Goal: Complete application form: Complete application form

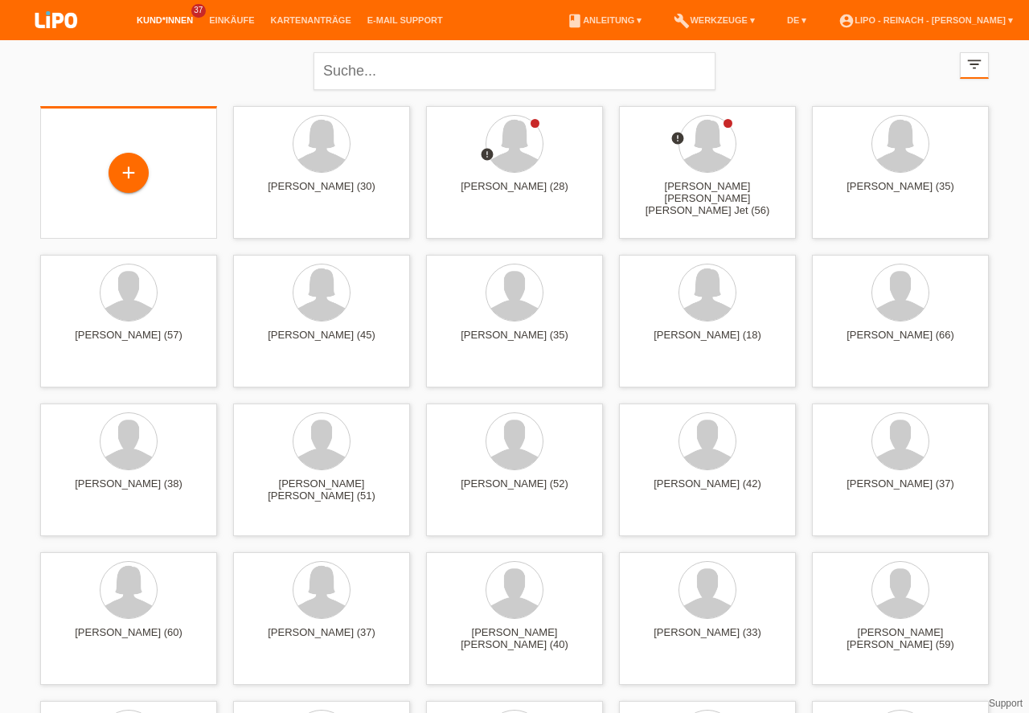
click at [134, 172] on div "+" at bounding box center [128, 172] width 39 height 27
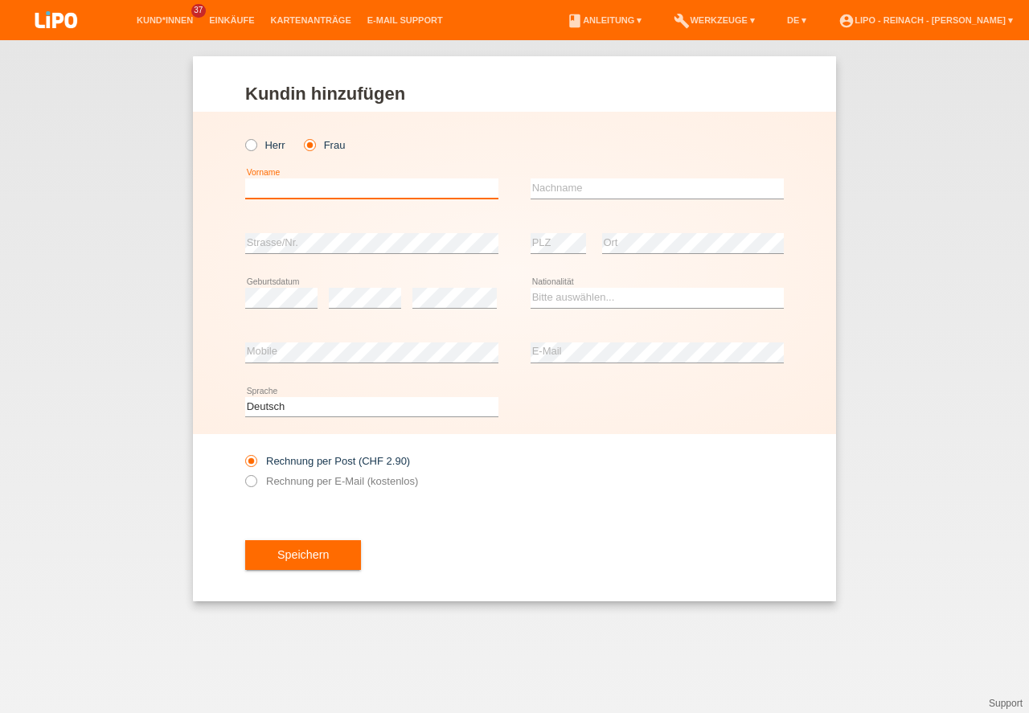
click at [303, 180] on input "text" at bounding box center [371, 188] width 253 height 20
type input "[PERSON_NAME]"
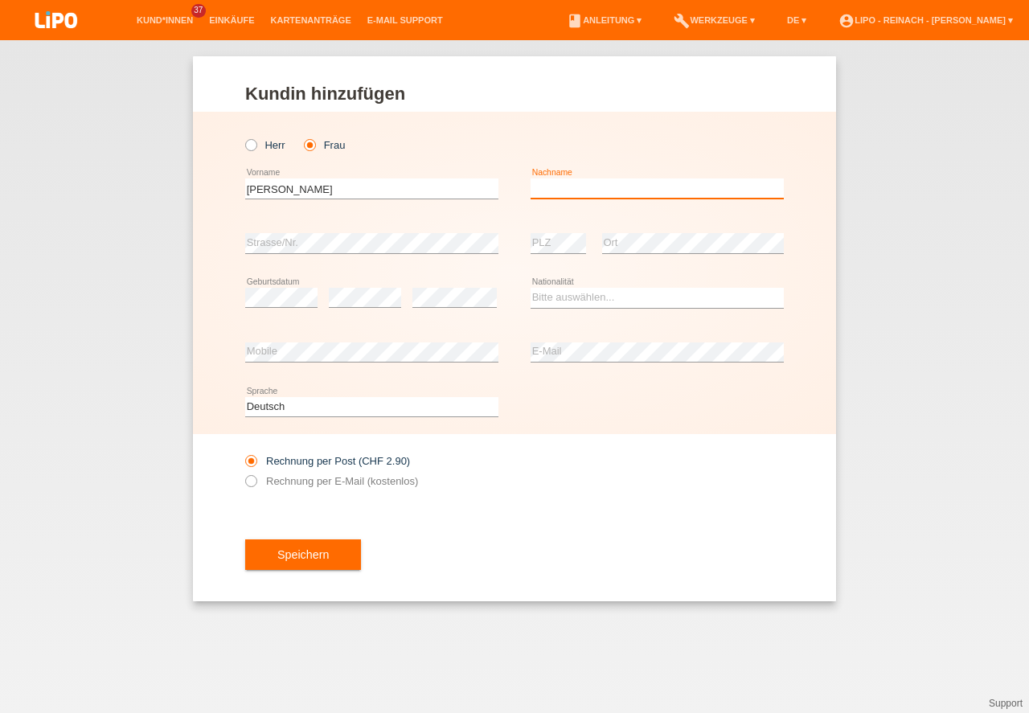
click at [598, 185] on input "text" at bounding box center [657, 188] width 253 height 20
type input "Jörin"
click at [579, 301] on select "Bitte auswählen... Schweiz Deutschland Liechtenstein Österreich ------------ Af…" at bounding box center [657, 297] width 253 height 19
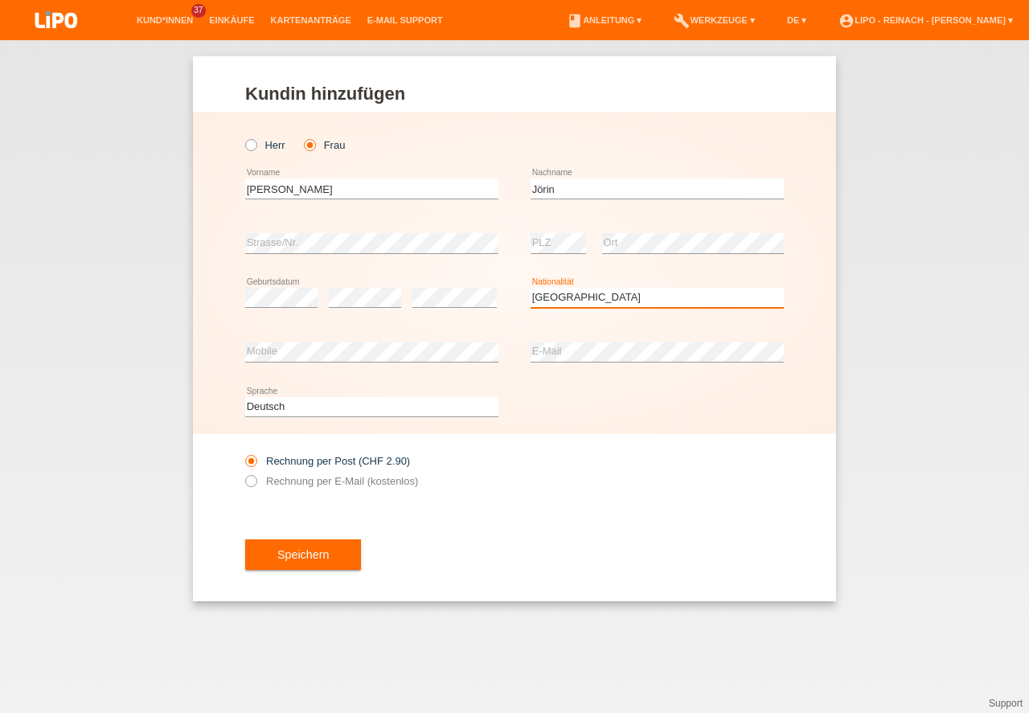
select select "PL"
click at [0, 0] on option "Polen" at bounding box center [0, 0] width 0 height 0
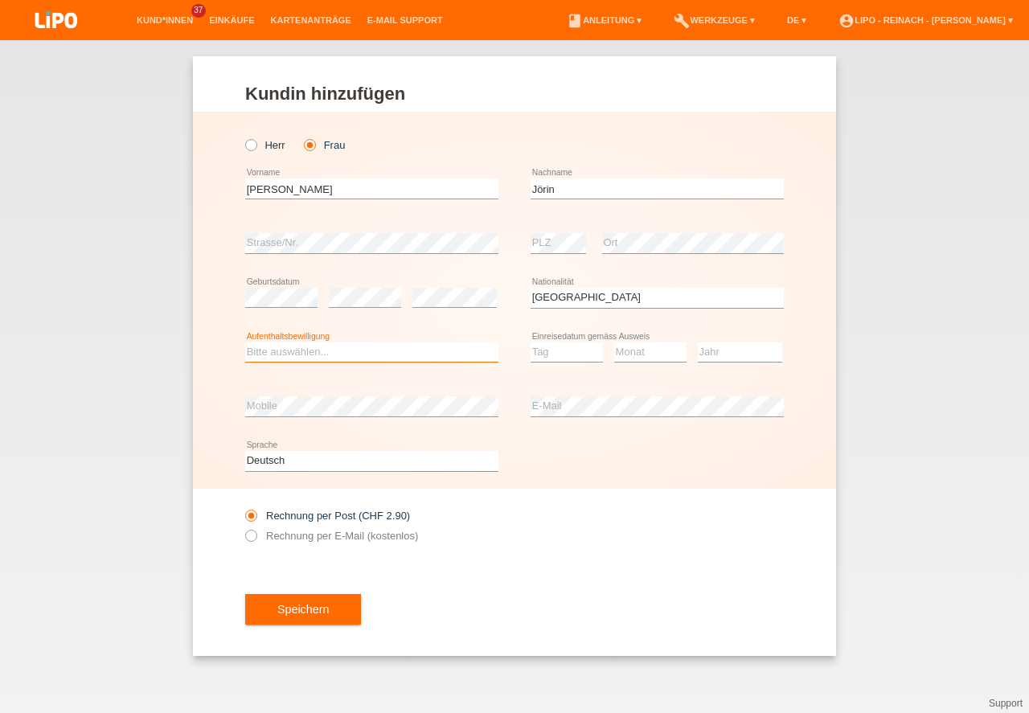
click at [319, 349] on select "Bitte auswählen... C B B - Flüchtlingsstatus Andere" at bounding box center [371, 352] width 253 height 19
select select "C"
click at [0, 0] on option "C" at bounding box center [0, 0] width 0 height 0
click at [551, 351] on select "Tag 01 02 03 04 05 06 07 08 09 10 11" at bounding box center [567, 352] width 72 height 19
select select "01"
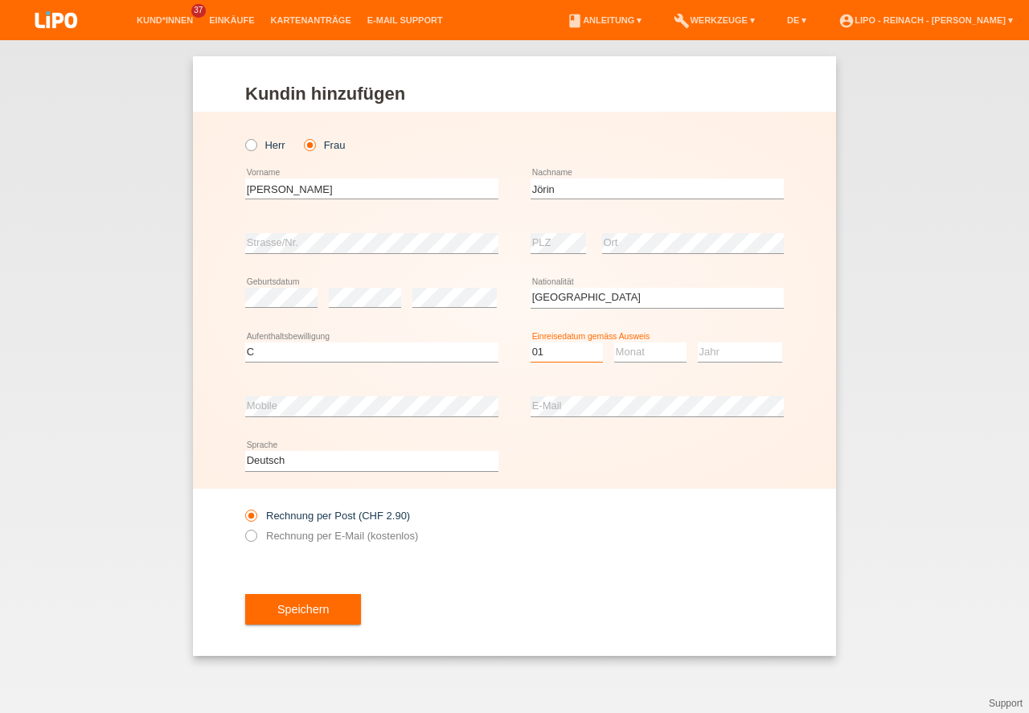
click at [0, 0] on option "01" at bounding box center [0, 0] width 0 height 0
click at [640, 347] on select "Monat 01 02 03 04 05 06 07 08 09 10 11" at bounding box center [650, 352] width 72 height 19
select select "08"
click at [0, 0] on option "08" at bounding box center [0, 0] width 0 height 0
click at [714, 345] on select "Jahr 2025 2024 2023 2022 2021 2020 2019 2018 2017 2016 2015 2014 2013 2012 2011…" at bounding box center [740, 352] width 84 height 19
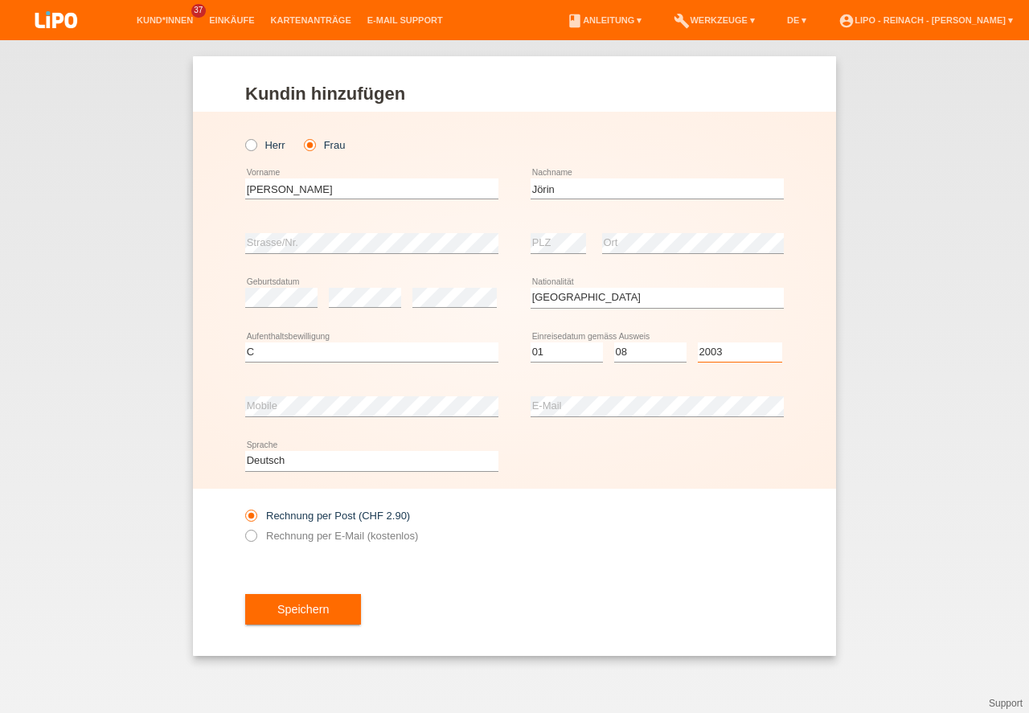
click at [714, 345] on select "Jahr 2025 2024 2023 2022 2021 2020 2019 2018 2017 2016 2015 2014 2013 2012 2011…" at bounding box center [740, 352] width 84 height 19
select select "2003"
click at [604, 493] on div at bounding box center [657, 495] width 253 height 12
click at [293, 611] on button "Speichern" at bounding box center [303, 609] width 116 height 31
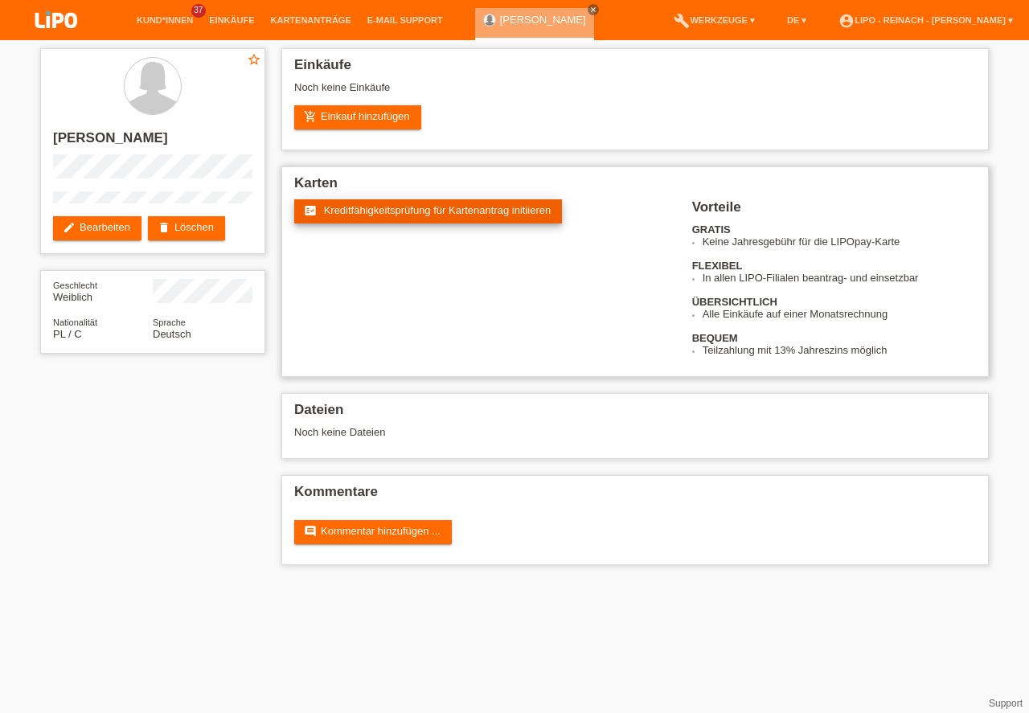
click at [408, 209] on span "Kreditfähigkeitsprüfung für Kartenantrag initiieren" at bounding box center [438, 210] width 228 height 12
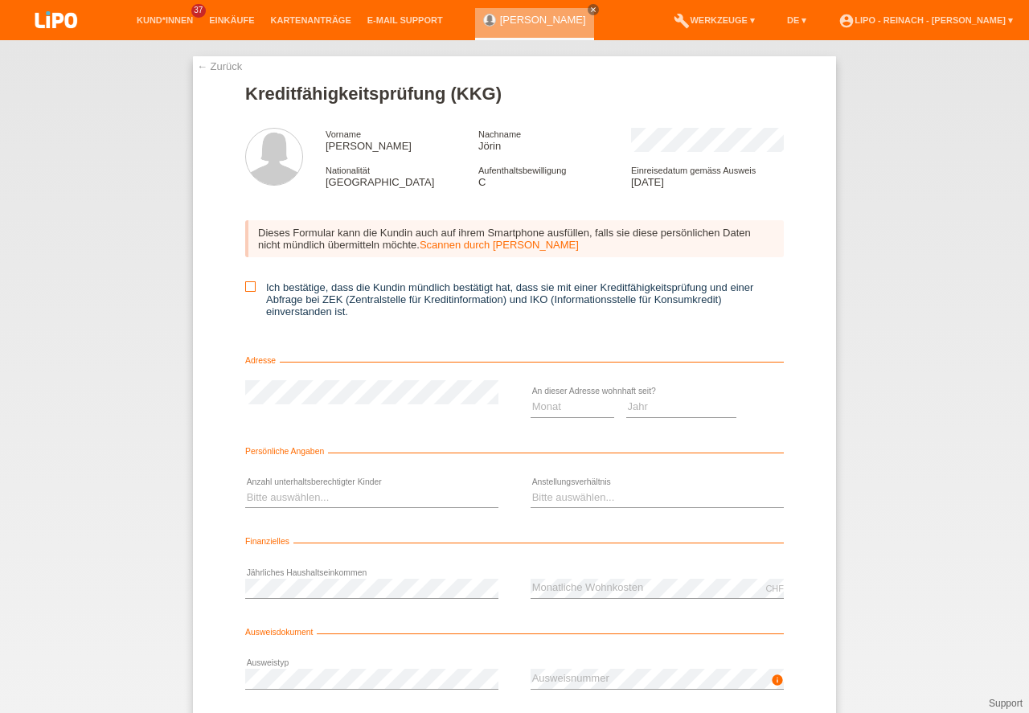
click at [250, 288] on icon at bounding box center [250, 286] width 10 height 10
click at [250, 288] on input "Ich bestätige, dass die Kundin mündlich bestätigt hat, dass sie mit einer Kredi…" at bounding box center [250, 286] width 10 height 10
checkbox input "true"
click at [560, 403] on select "Monat 01 02 03 04 05 06 07 08 09 10" at bounding box center [573, 406] width 84 height 19
select select "01"
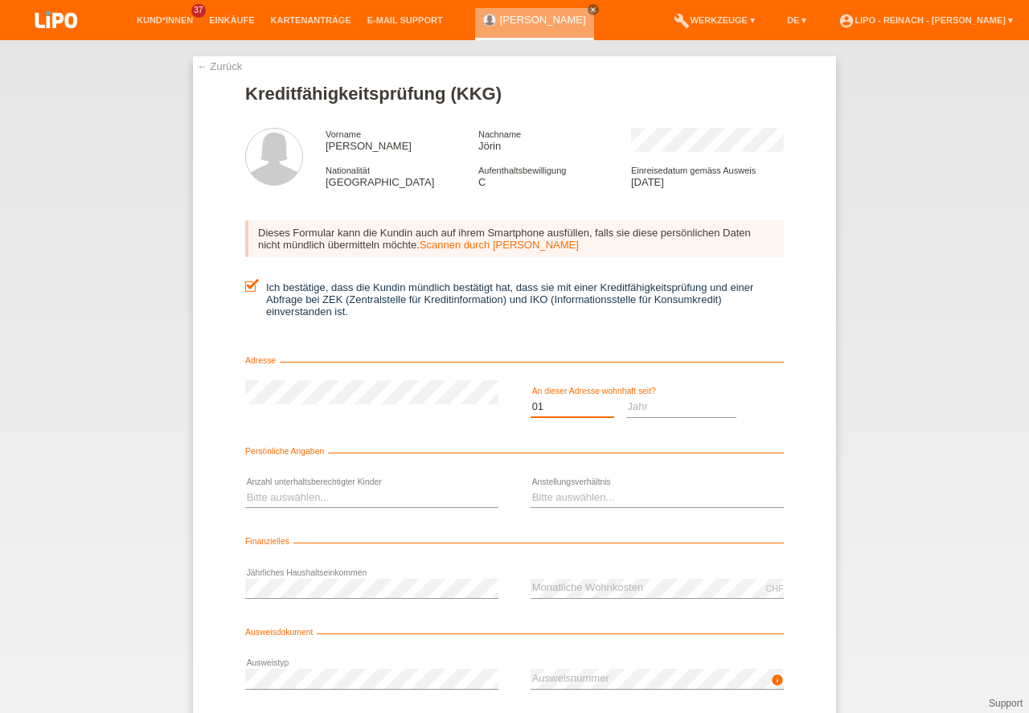
click at [0, 0] on option "01" at bounding box center [0, 0] width 0 height 0
click at [680, 403] on select "Jahr 2025 2024 2023 2022 2021 2020 2019 2018 2017 2016 2015 2014 2013 2012 2011…" at bounding box center [681, 406] width 111 height 19
select select "2013"
click at [0, 0] on option "2013" at bounding box center [0, 0] width 0 height 0
click at [273, 506] on select "Bitte auswählen... 0 1 2 3 4 5 6 7 8 9" at bounding box center [371, 497] width 253 height 19
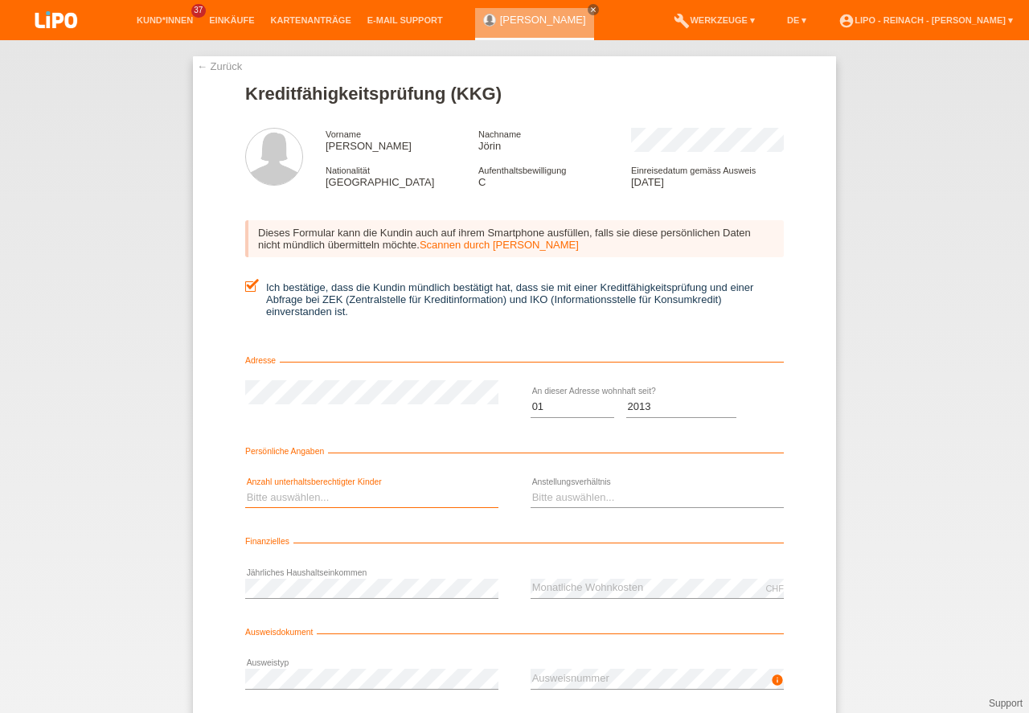
select select "0"
click at [0, 0] on option "0" at bounding box center [0, 0] width 0 height 0
click at [546, 496] on select "Bitte auswählen... Unbefristet Befristet Lehrling/Student Pensioniert Nicht arb…" at bounding box center [657, 497] width 253 height 19
select select "RETIRED"
click at [0, 0] on option "Pensioniert" at bounding box center [0, 0] width 0 height 0
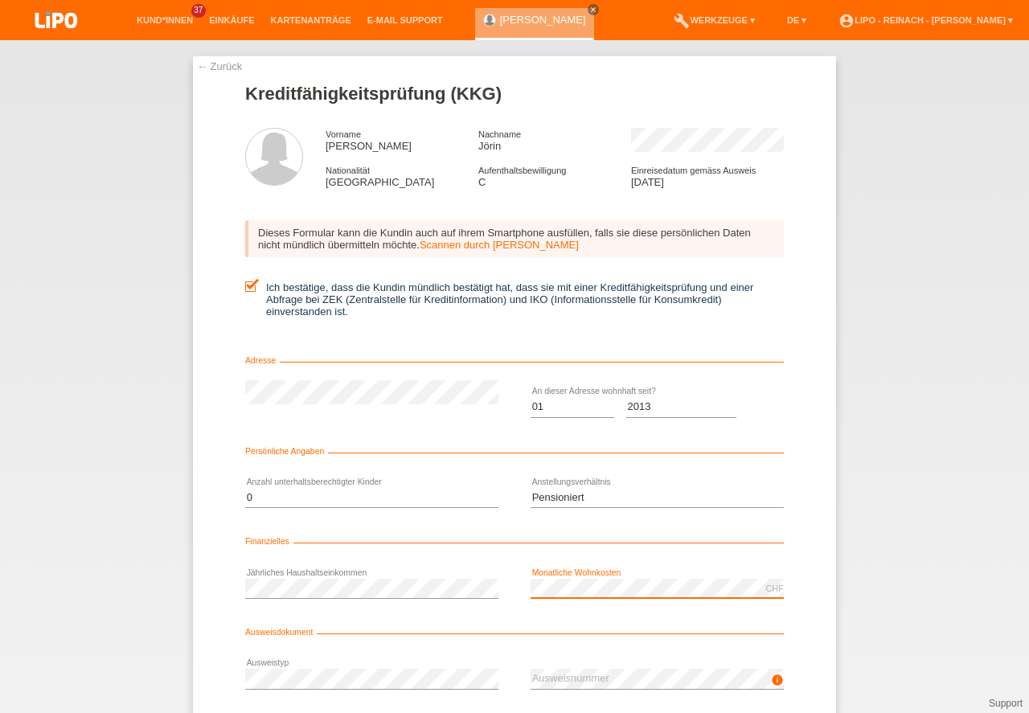
scroll to position [72, 0]
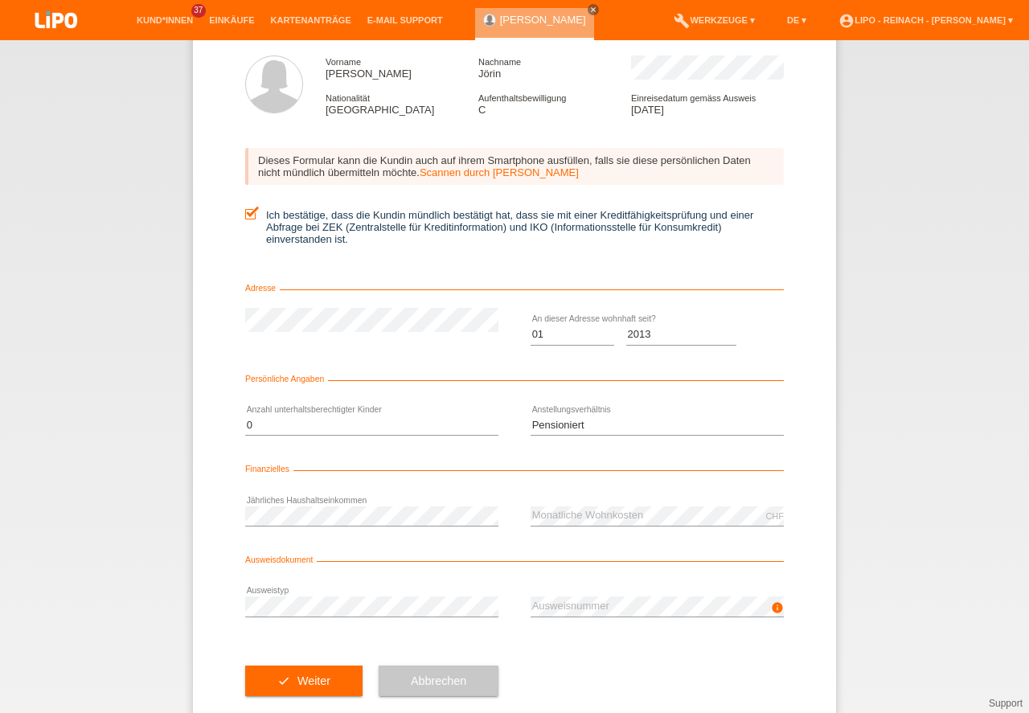
click at [323, 593] on div "error Ausweistyp" at bounding box center [371, 607] width 253 height 55
click at [306, 680] on button "check Weiter" at bounding box center [303, 681] width 117 height 31
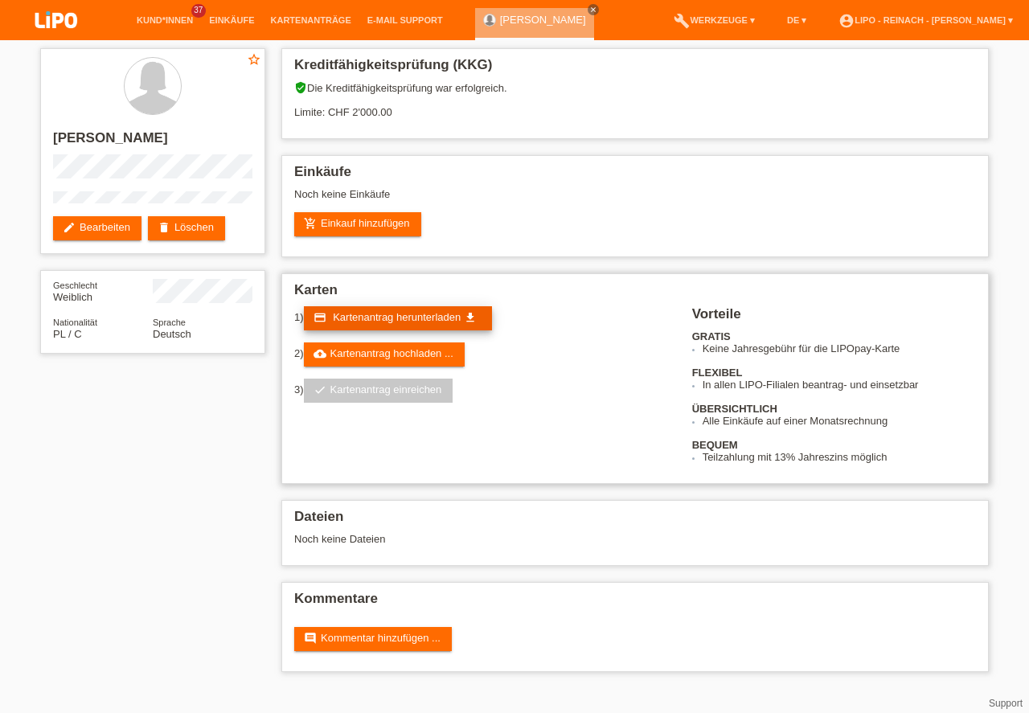
click at [399, 313] on span "Kartenantrag herunterladen" at bounding box center [397, 317] width 128 height 12
click at [59, 14] on img at bounding box center [56, 21] width 80 height 43
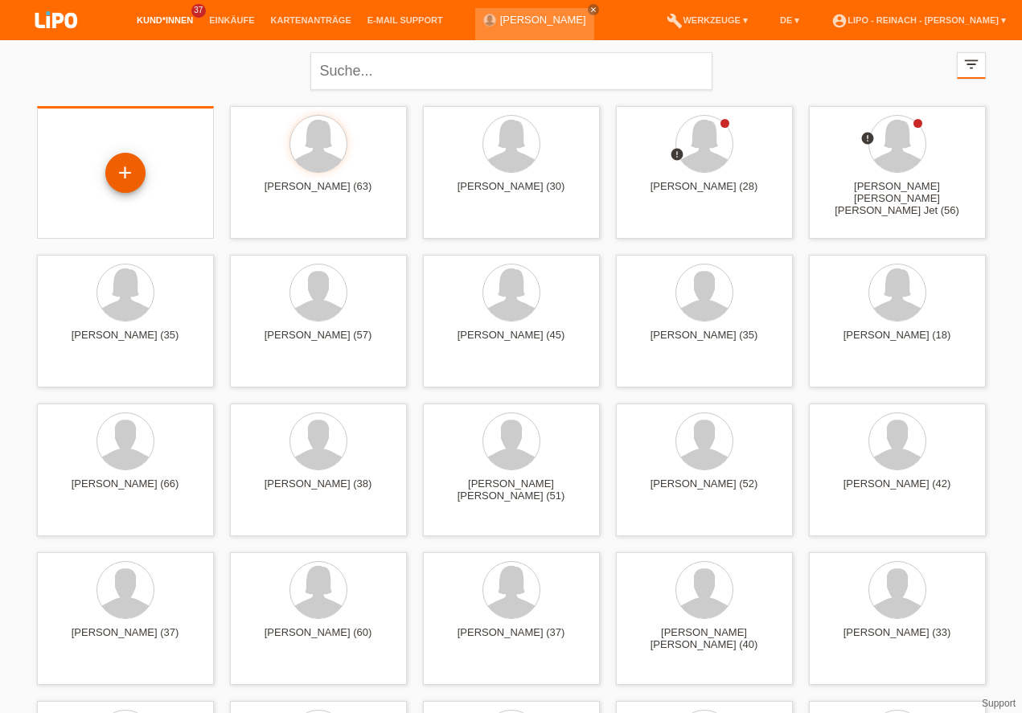
click at [131, 174] on div "+" at bounding box center [125, 172] width 39 height 27
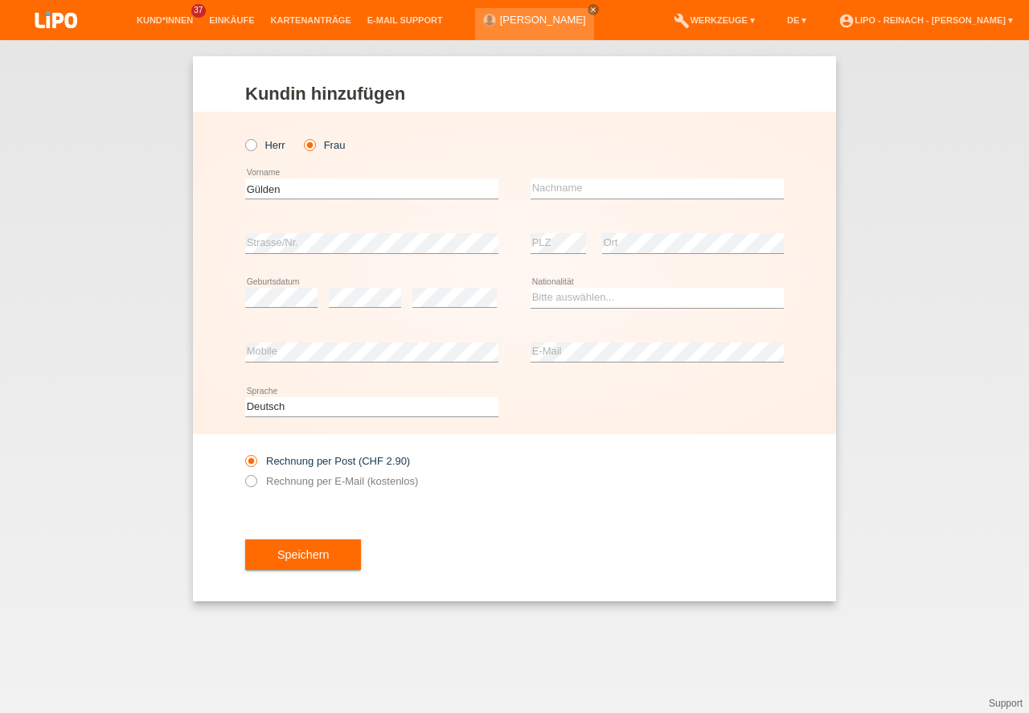
type input "Gülden"
click at [581, 188] on input "text" at bounding box center [657, 188] width 253 height 20
type input "Koc"
click at [571, 298] on select "Bitte auswählen... [GEOGRAPHIC_DATA] [GEOGRAPHIC_DATA] [GEOGRAPHIC_DATA] [GEOGR…" at bounding box center [657, 297] width 253 height 19
select select "TR"
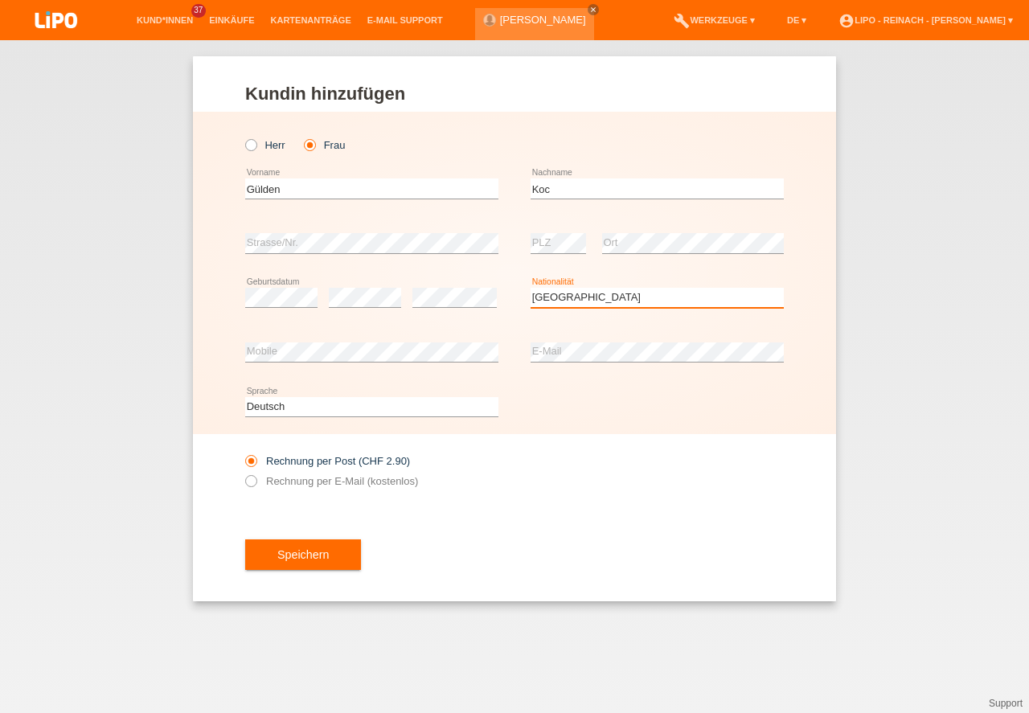
click at [0, 0] on option "[GEOGRAPHIC_DATA]" at bounding box center [0, 0] width 0 height 0
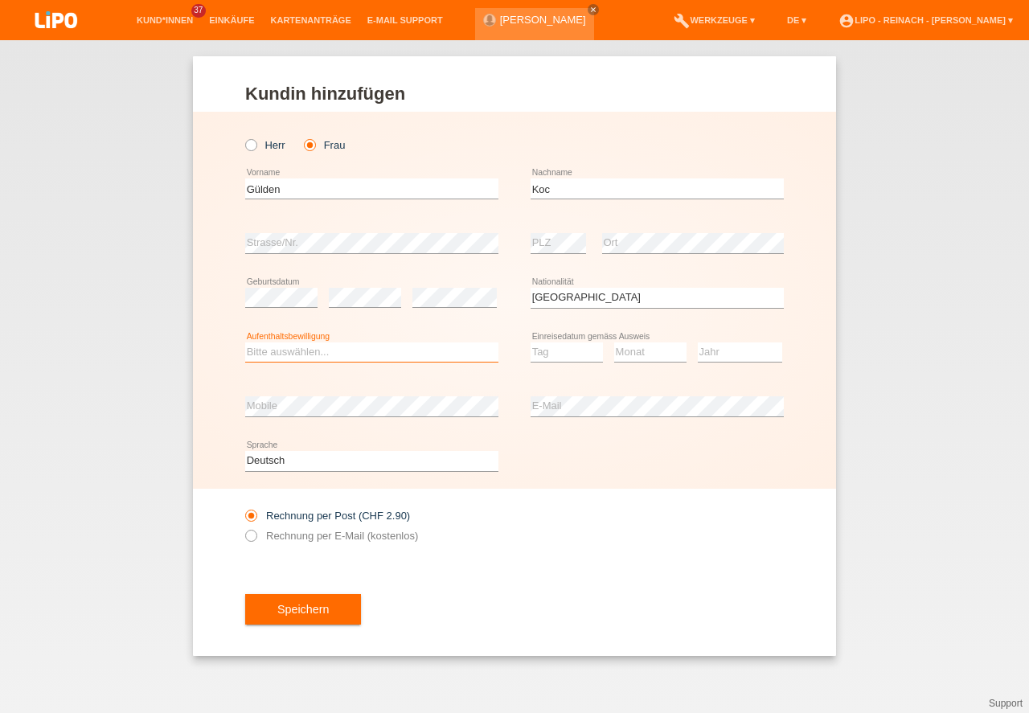
click at [256, 348] on select "Bitte auswählen... C B B - Flüchtlingsstatus Andere" at bounding box center [371, 352] width 253 height 19
select select "C"
click at [0, 0] on option "C" at bounding box center [0, 0] width 0 height 0
click at [552, 351] on select "Tag 01 02 03 04 05 06 07 08 09 10 11" at bounding box center [567, 352] width 72 height 19
select select "30"
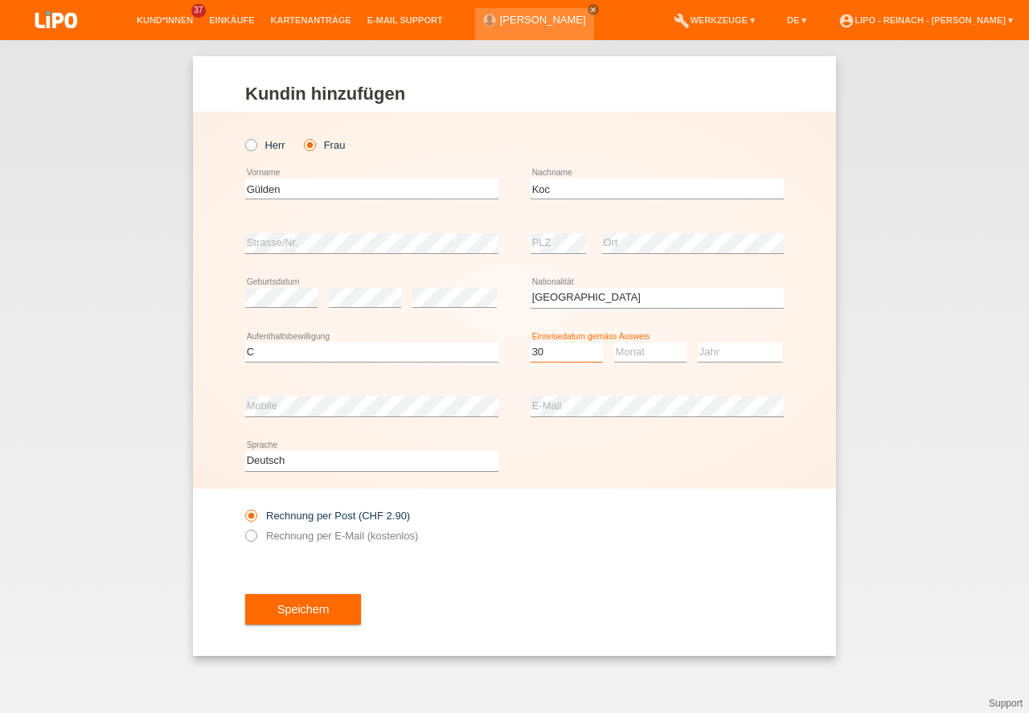
click at [0, 0] on option "30" at bounding box center [0, 0] width 0 height 0
click at [635, 353] on select "Monat 01 02 03 04 05 06 07 08 09 10 11" at bounding box center [650, 352] width 72 height 19
select select "11"
click at [0, 0] on option "11" at bounding box center [0, 0] width 0 height 0
click at [717, 351] on select "Jahr 2025 2024 2023 2022 2021 2020 2019 2018 2017 2016 2015 2014 2013 2012 2011…" at bounding box center [740, 352] width 84 height 19
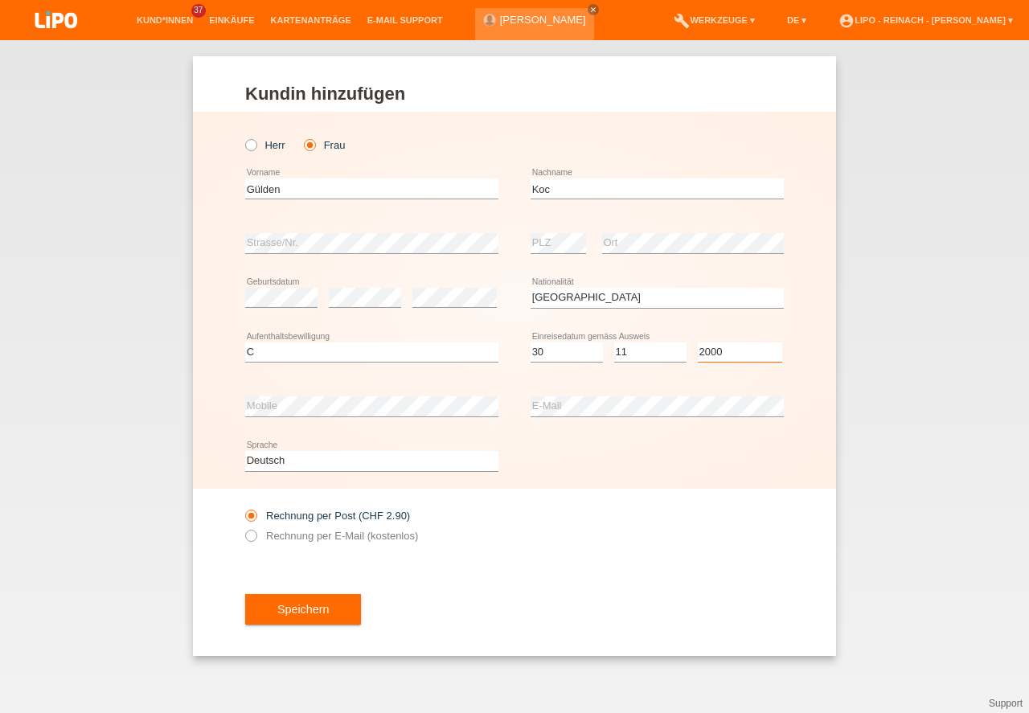
click at [717, 351] on select "Jahr 2025 2024 2023 2022 2021 2020 2019 2018 2017 2016 2015 2014 2013 2012 2011…" at bounding box center [740, 352] width 84 height 19
select select "2000"
click at [243, 527] on icon at bounding box center [243, 527] width 0 height 0
click at [252, 538] on input "Rechnung per E-Mail (kostenlos)" at bounding box center [250, 540] width 10 height 20
radio input "true"
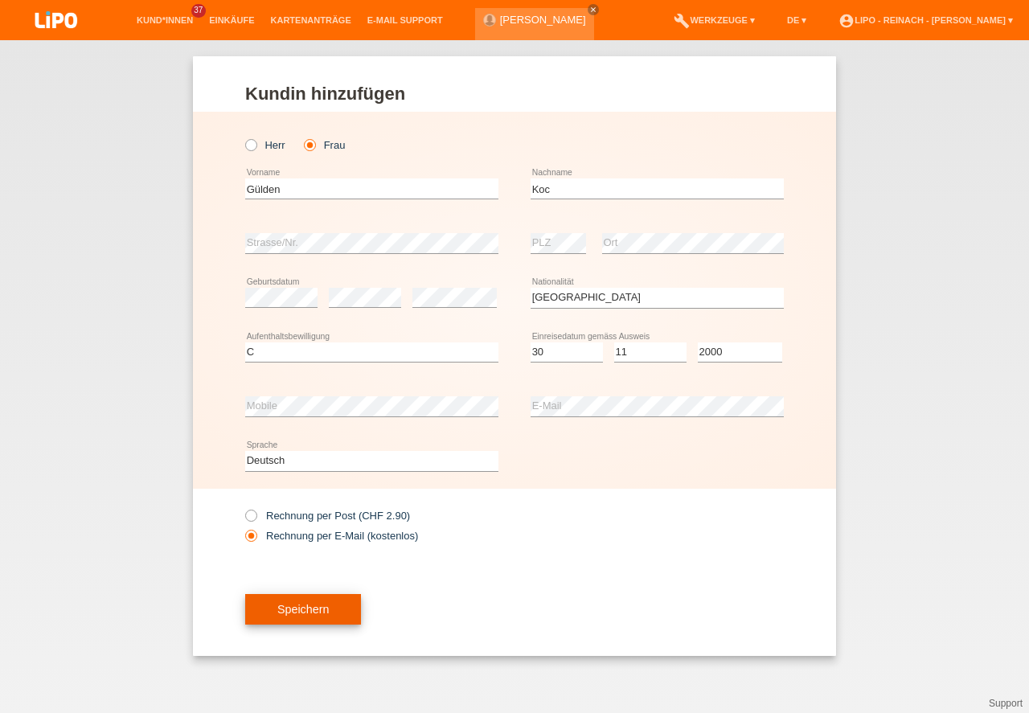
click at [323, 609] on button "Speichern" at bounding box center [303, 609] width 116 height 31
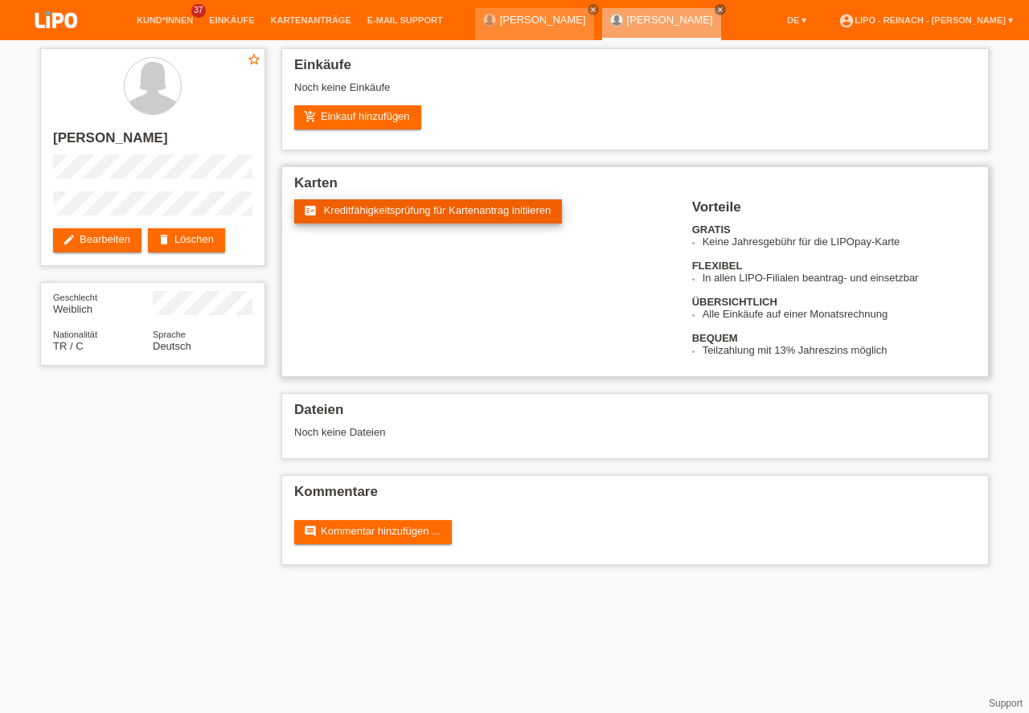
click at [408, 207] on span "Kreditfähigkeitsprüfung für Kartenantrag initiieren" at bounding box center [438, 210] width 228 height 12
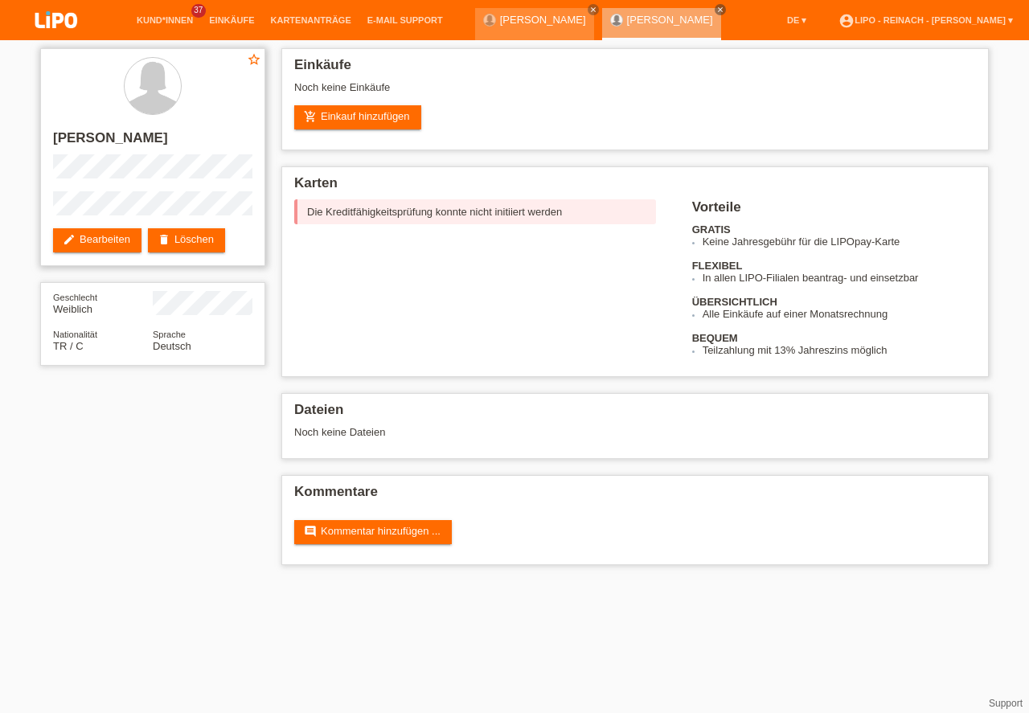
drag, startPoint x: 74, startPoint y: 234, endPoint x: 199, endPoint y: 256, distance: 126.5
click at [75, 234] on icon "edit" at bounding box center [69, 239] width 13 height 13
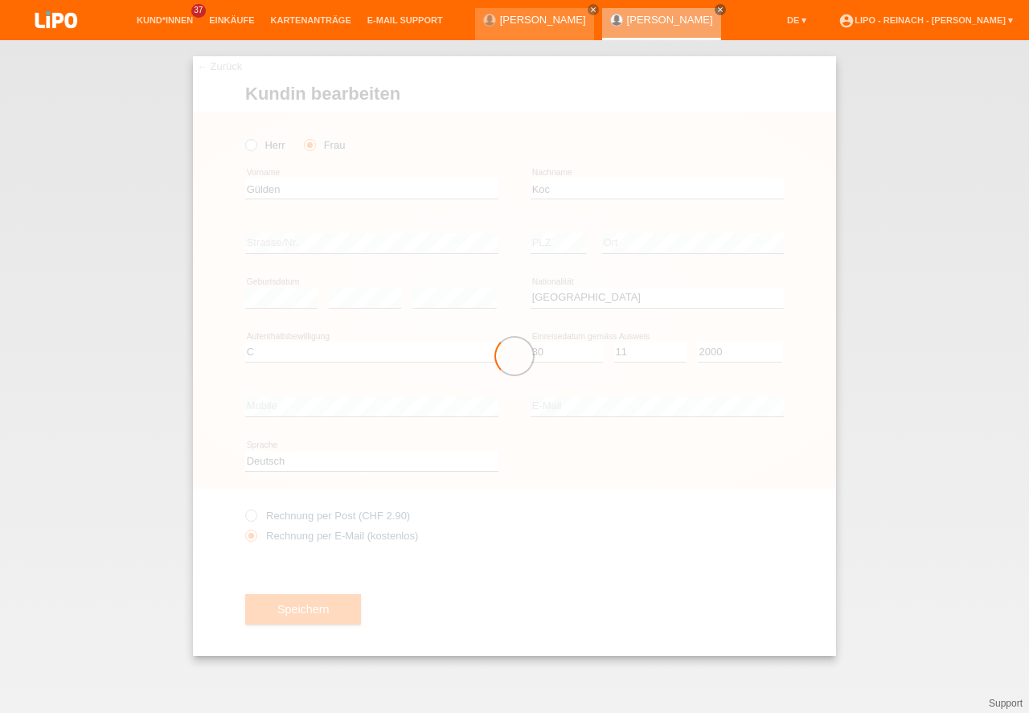
select select "TR"
select select "C"
select select "30"
select select "11"
select select "2000"
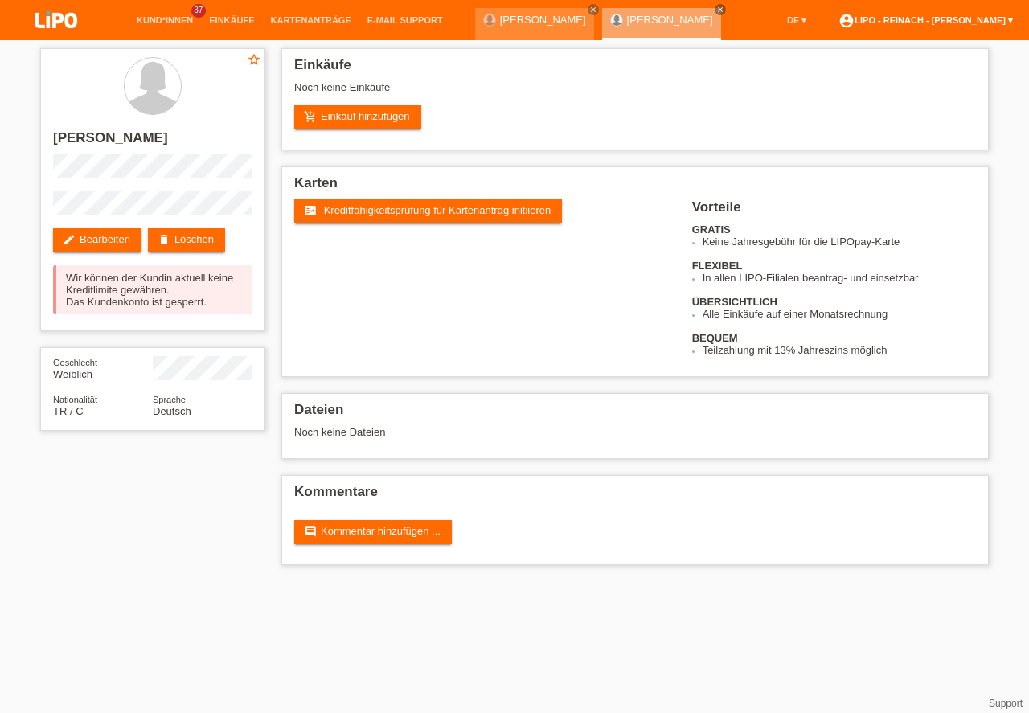
click at [946, 20] on link "account_circle LIPO - Reinach - Thomas Bauer ▾" at bounding box center [926, 20] width 191 height 10
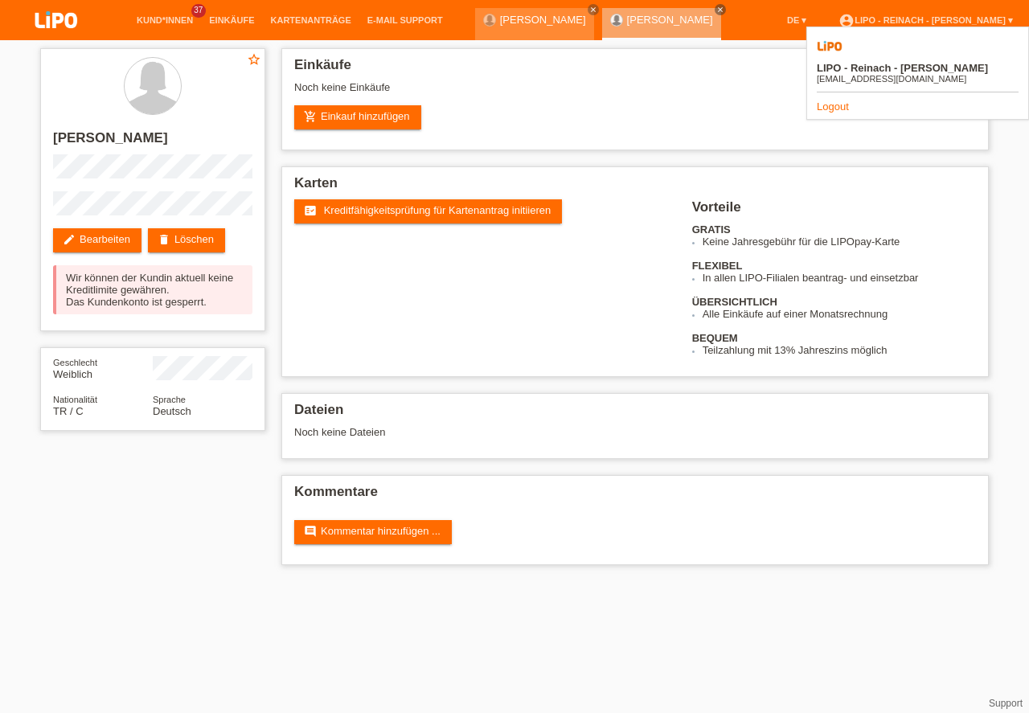
click at [842, 100] on link "Logout" at bounding box center [833, 106] width 32 height 12
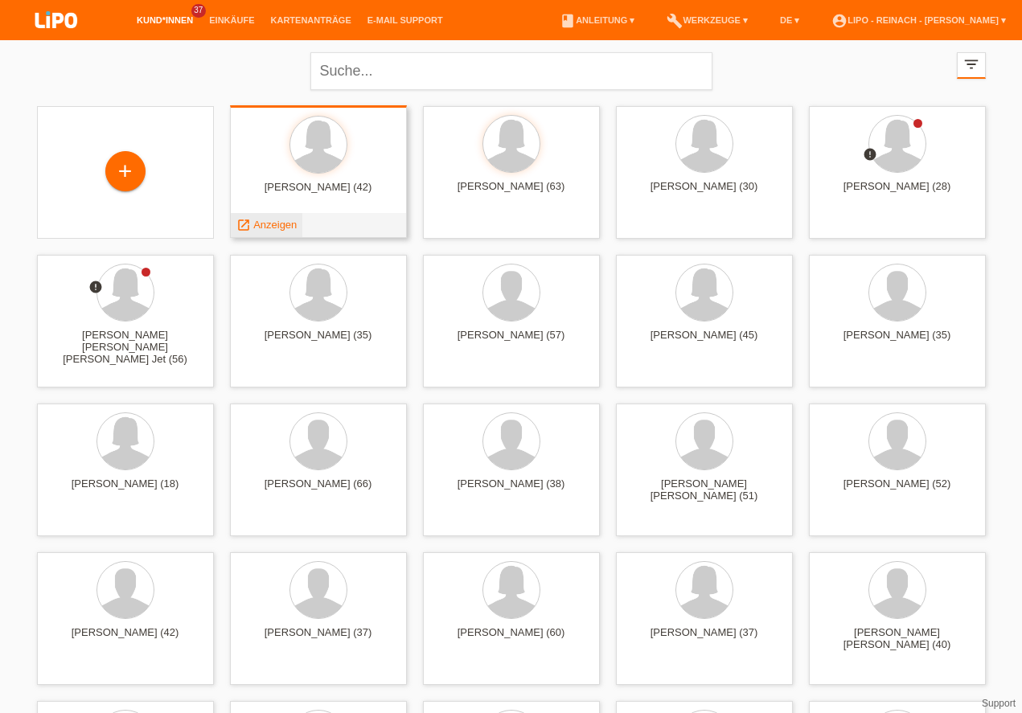
click at [275, 224] on span "Anzeigen" at bounding box center [274, 225] width 43 height 12
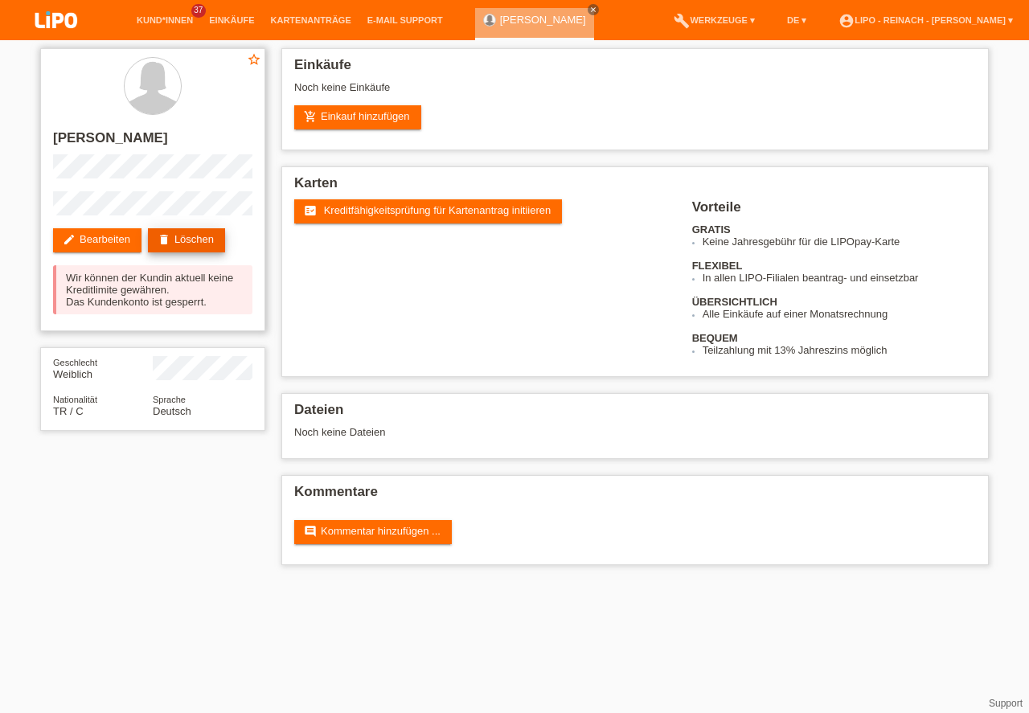
click at [177, 241] on link "delete Löschen" at bounding box center [186, 240] width 77 height 24
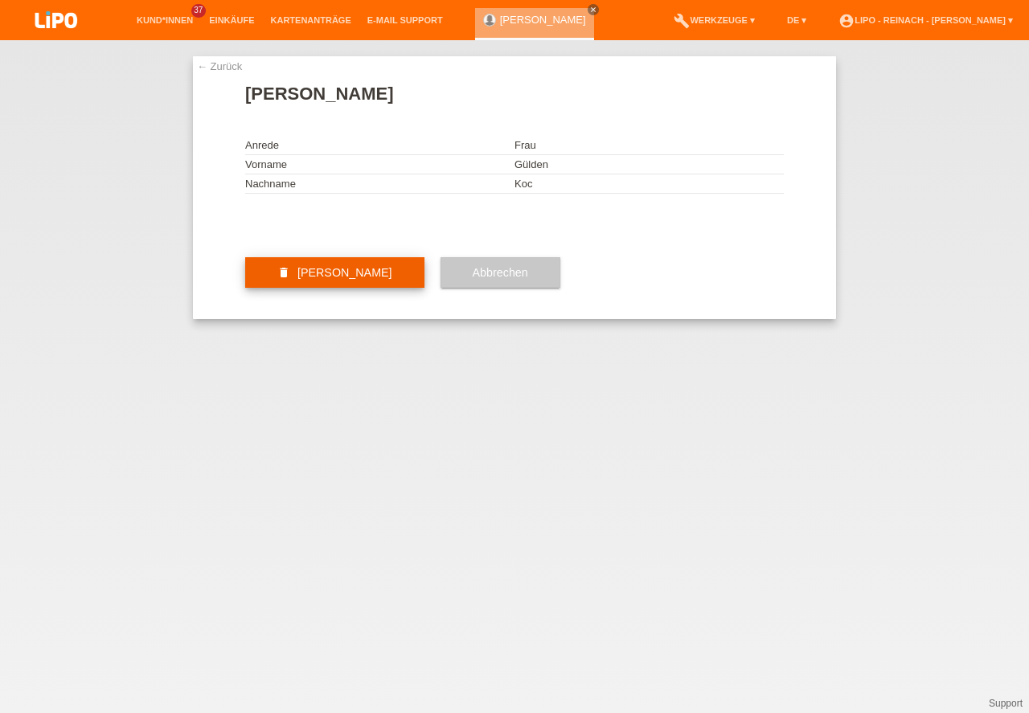
click at [306, 288] on button "delete Kundin löschen" at bounding box center [334, 272] width 179 height 31
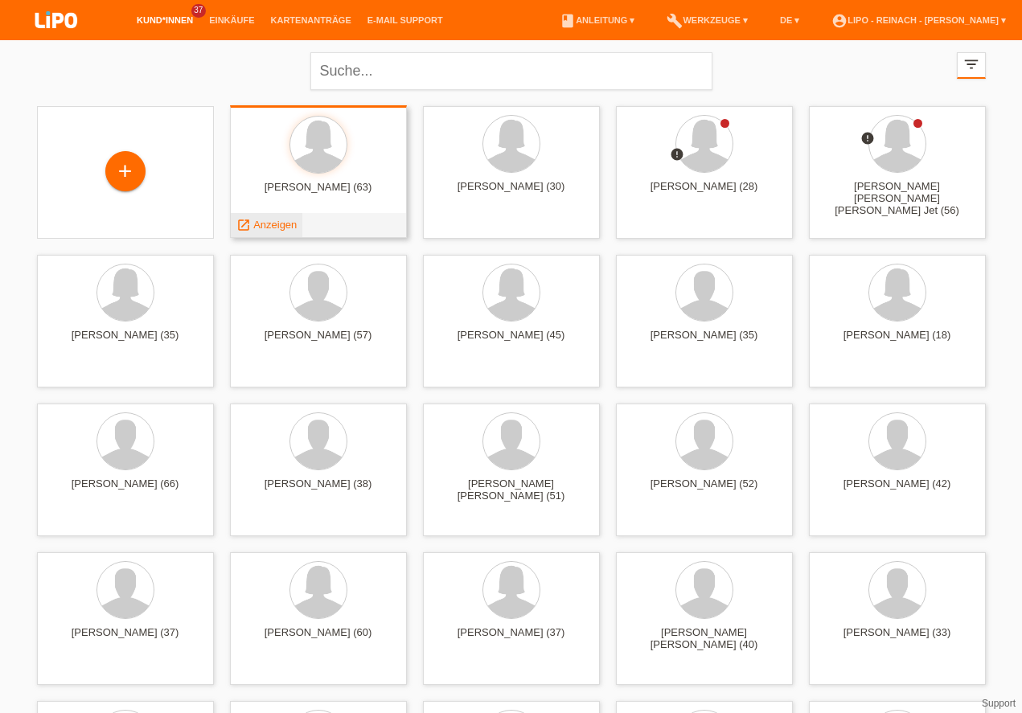
click at [265, 224] on span "Anzeigen" at bounding box center [274, 225] width 43 height 12
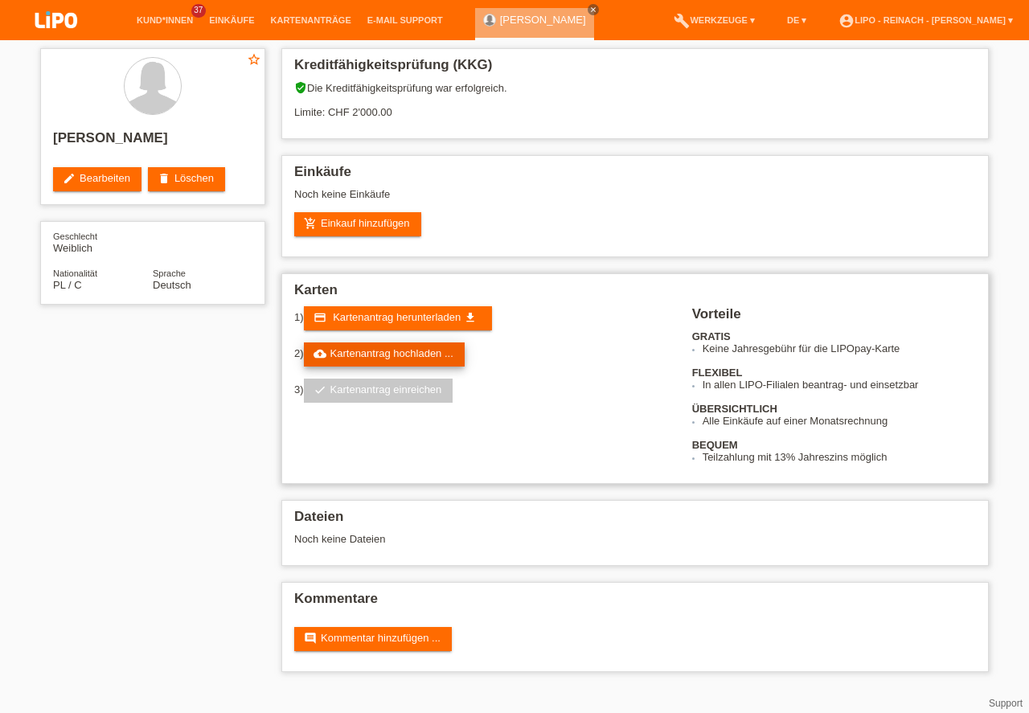
click at [391, 350] on link "cloud_upload Kartenantrag hochladen ..." at bounding box center [384, 355] width 161 height 24
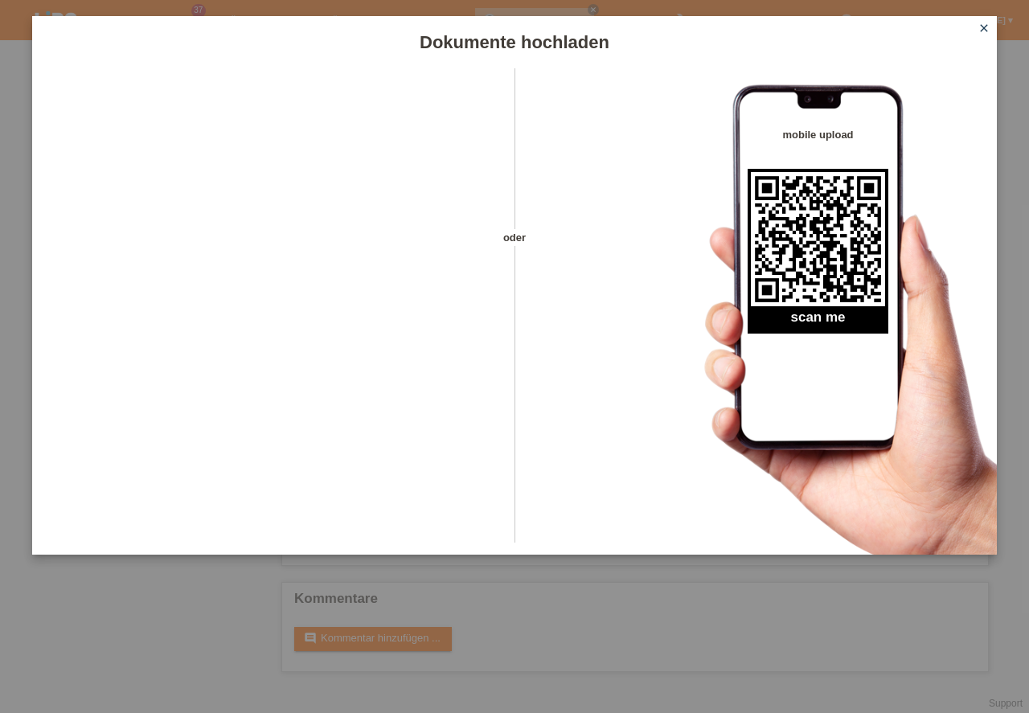
click at [988, 26] on icon "close" at bounding box center [984, 28] width 13 height 13
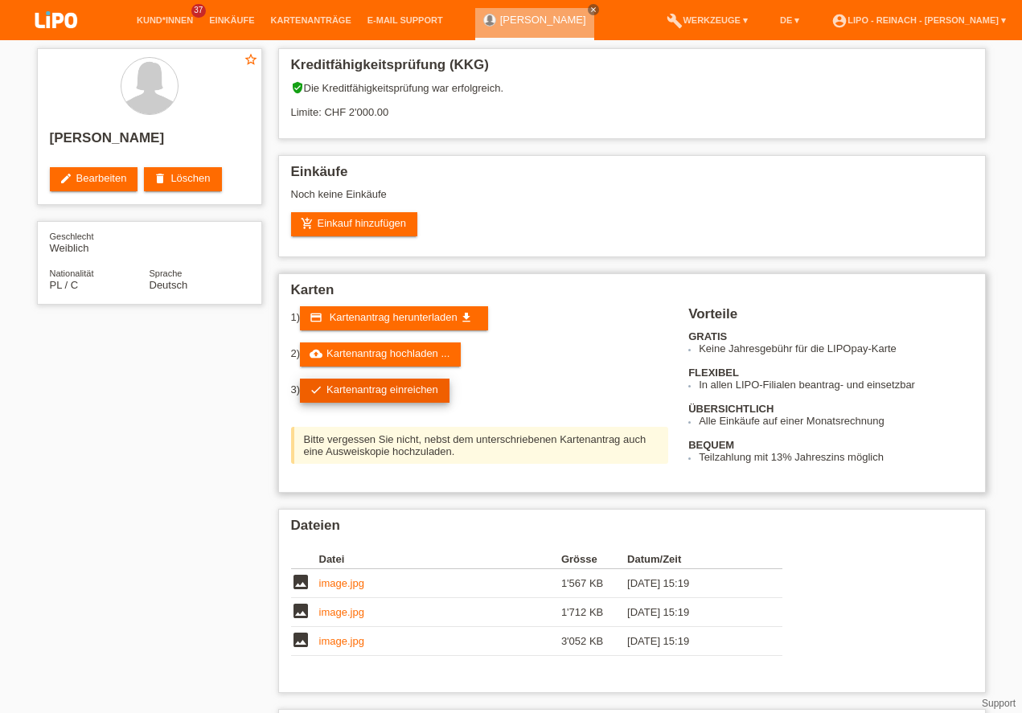
click at [400, 392] on link "check Kartenantrag einreichen" at bounding box center [375, 391] width 150 height 24
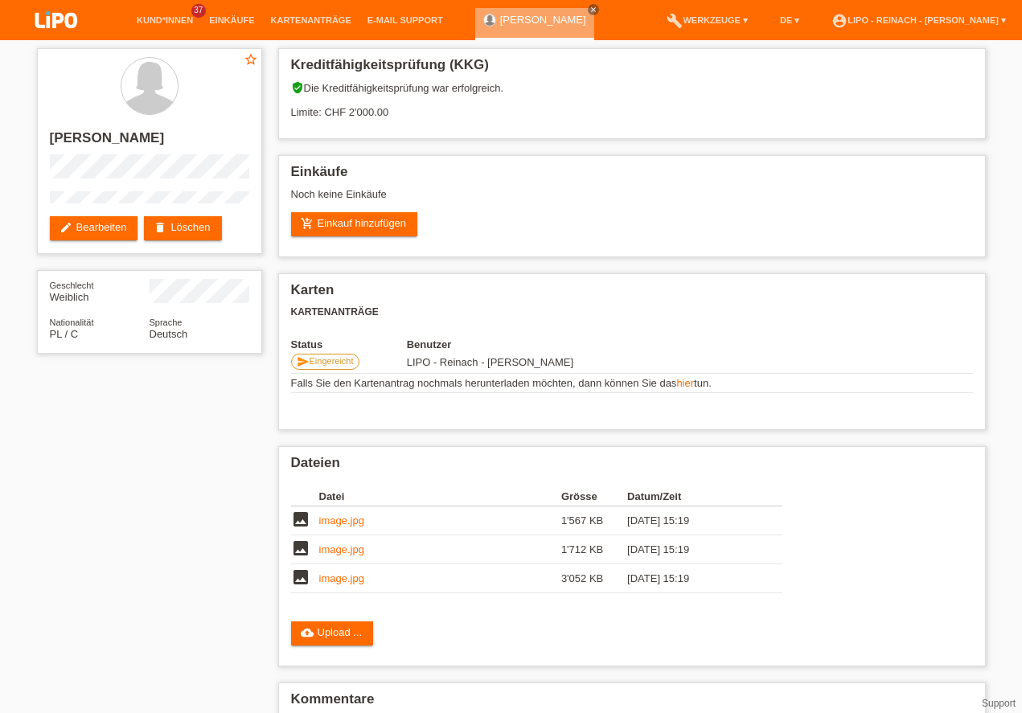
click at [63, 18] on img at bounding box center [56, 21] width 80 height 43
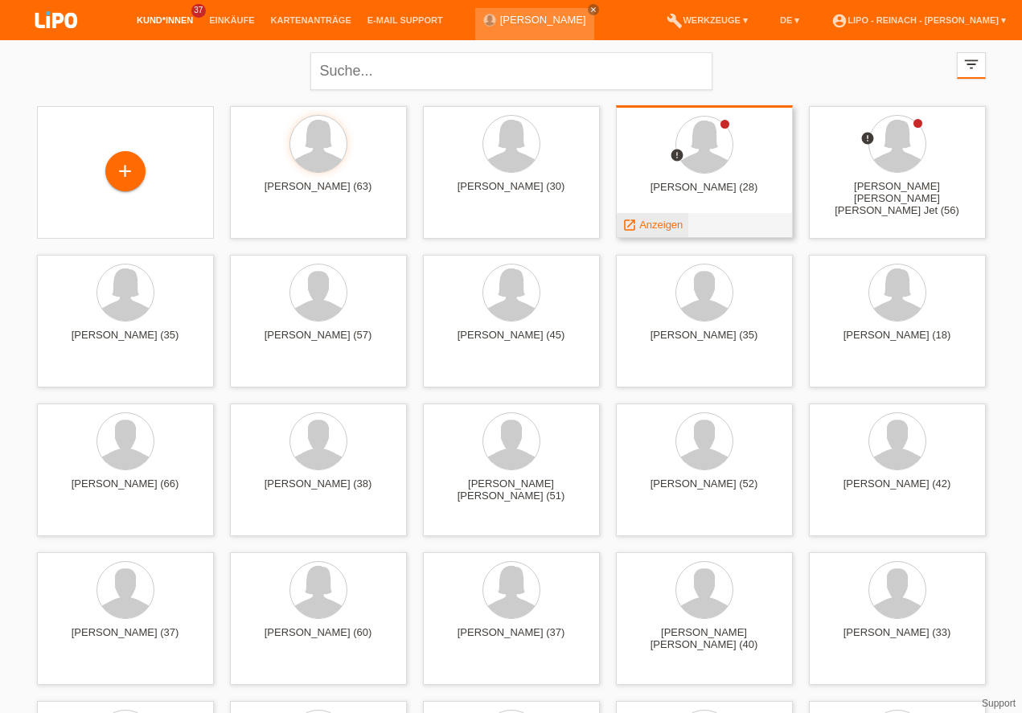
click at [654, 228] on span "Anzeigen" at bounding box center [660, 225] width 43 height 12
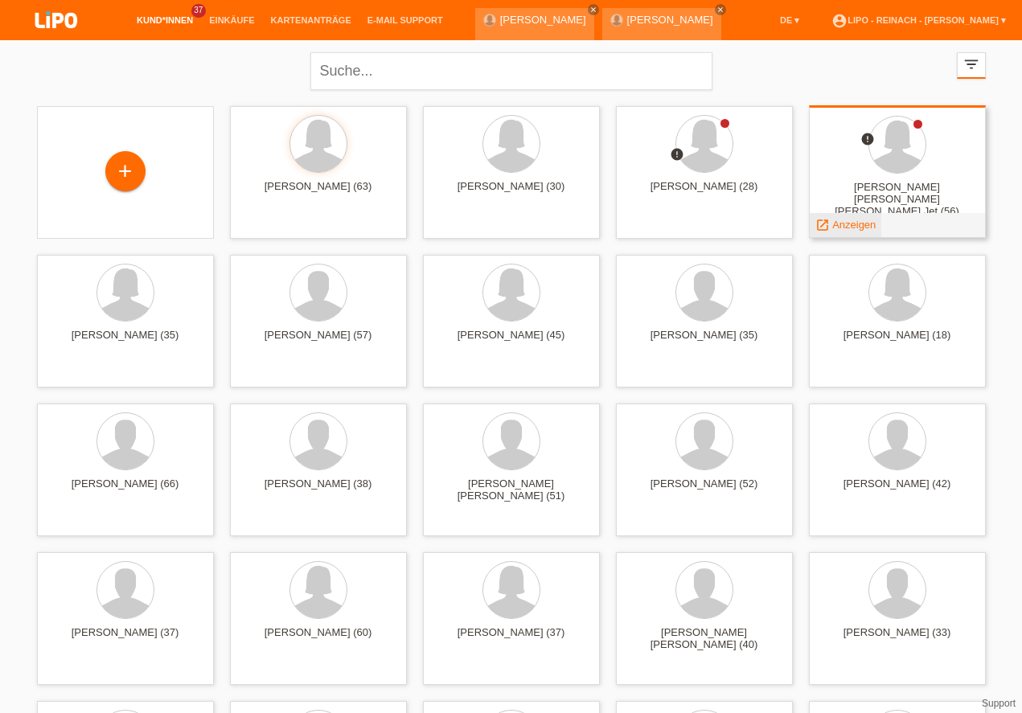
click at [850, 224] on span "Anzeigen" at bounding box center [853, 225] width 43 height 12
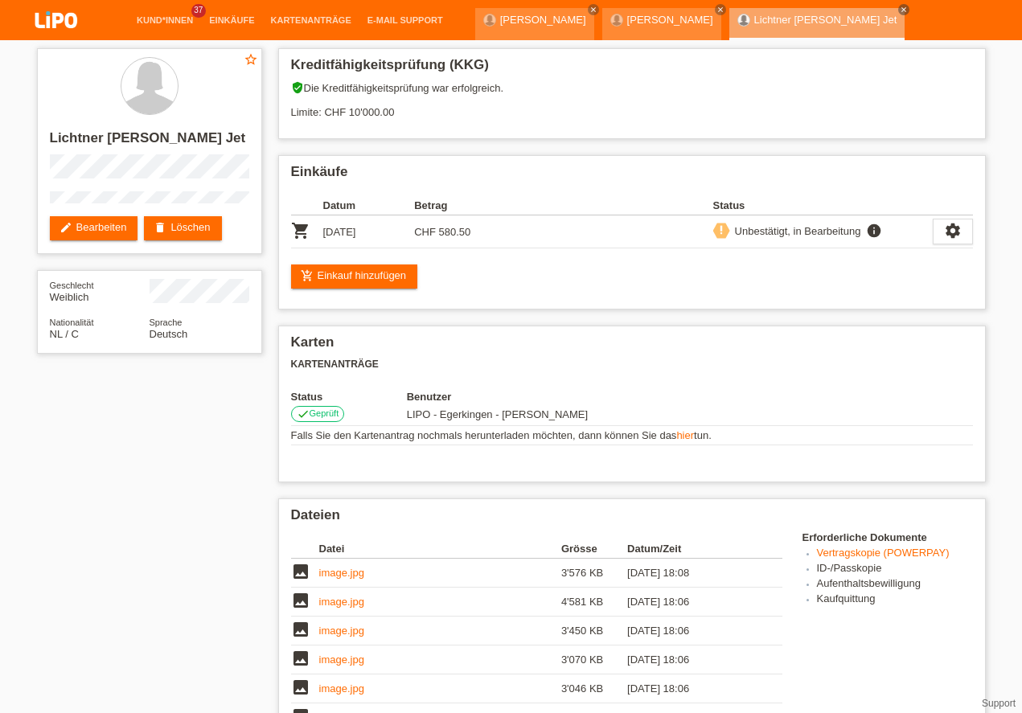
click at [59, 23] on img at bounding box center [56, 21] width 80 height 43
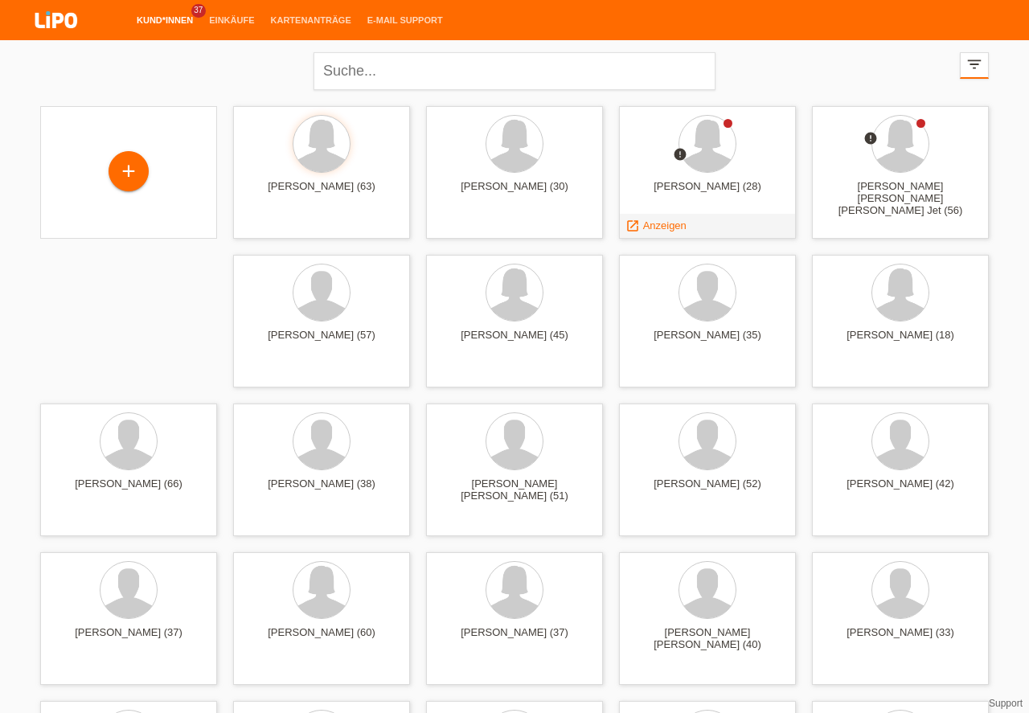
click at [708, 47] on icon "close" at bounding box center [703, 51] width 8 height 8
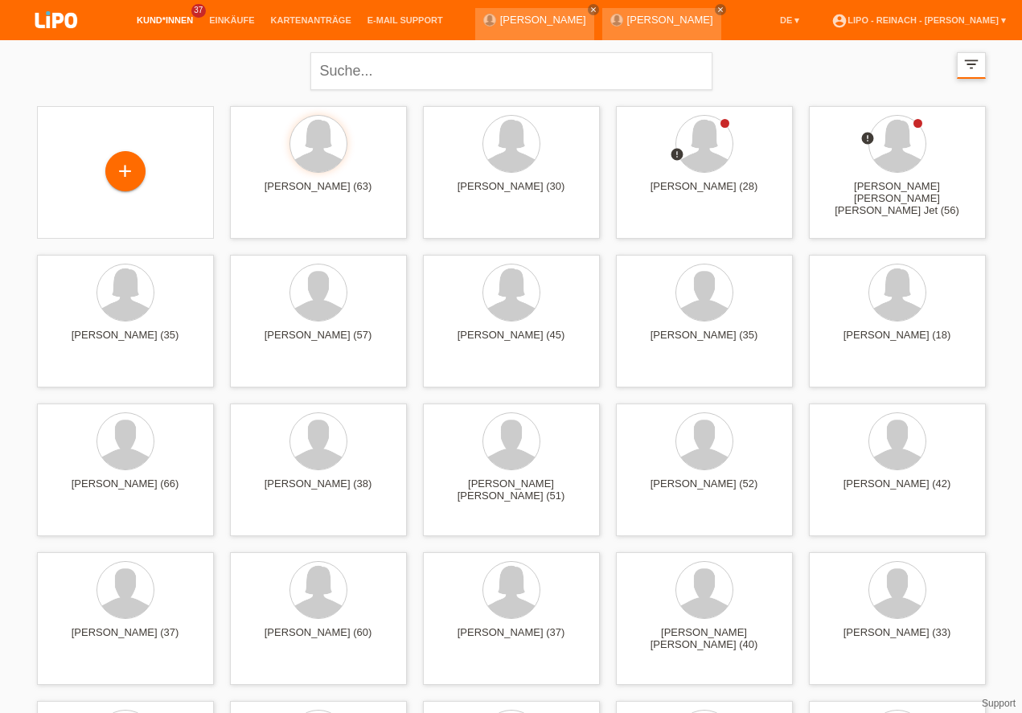
click at [974, 67] on icon "filter_list" at bounding box center [971, 64] width 18 height 18
click at [958, 20] on link "account_circle LIPO - Reinach - [PERSON_NAME] ▾" at bounding box center [918, 20] width 191 height 10
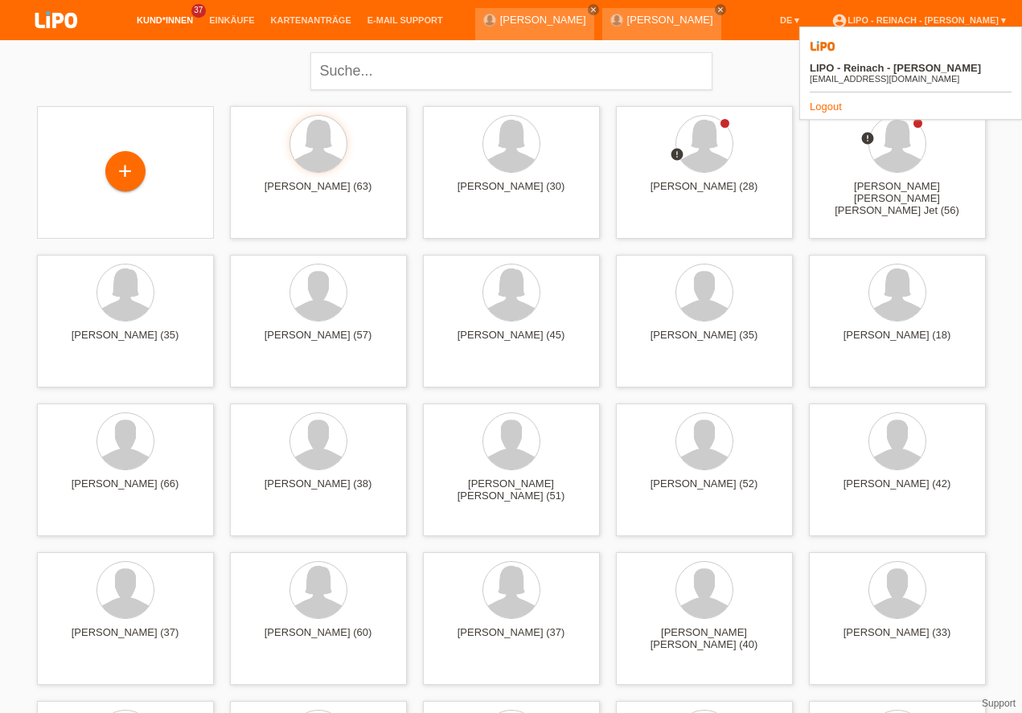
click at [824, 100] on link "Logout" at bounding box center [826, 106] width 32 height 12
